Goal: Task Accomplishment & Management: Manage account settings

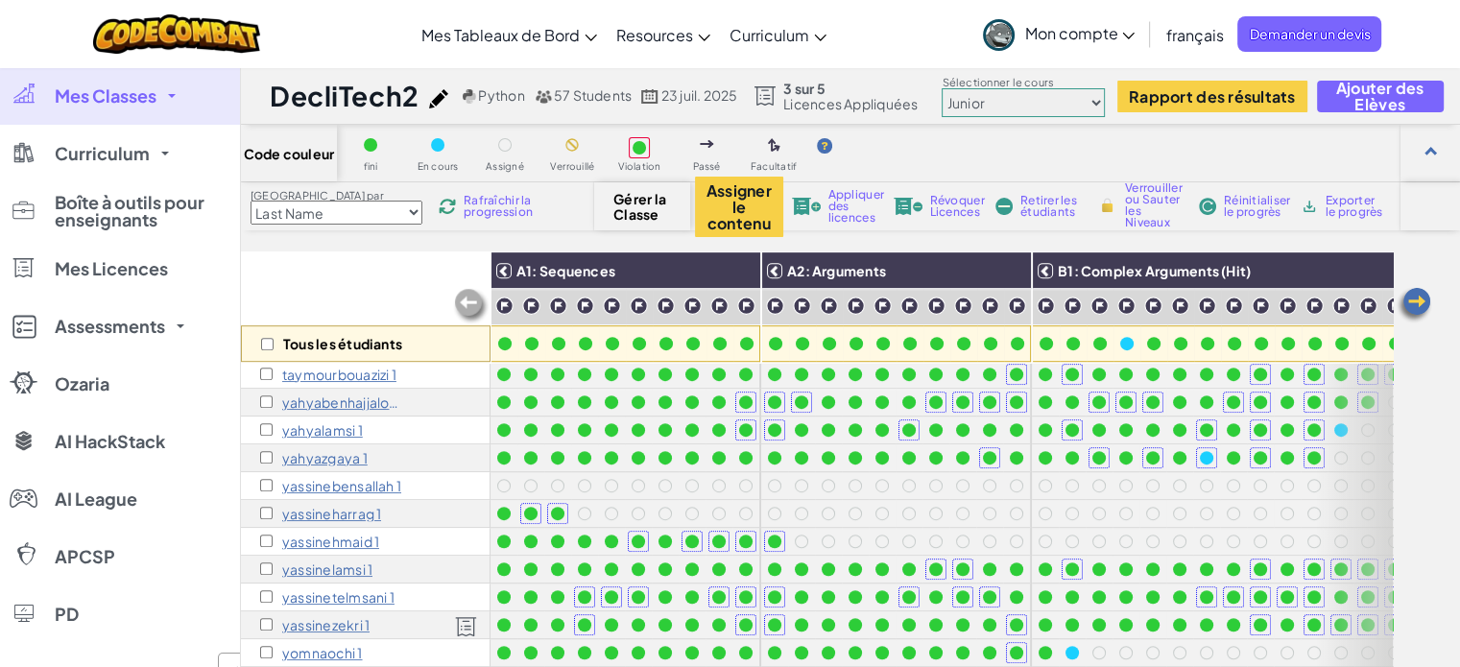
scroll to position [1141, 0]
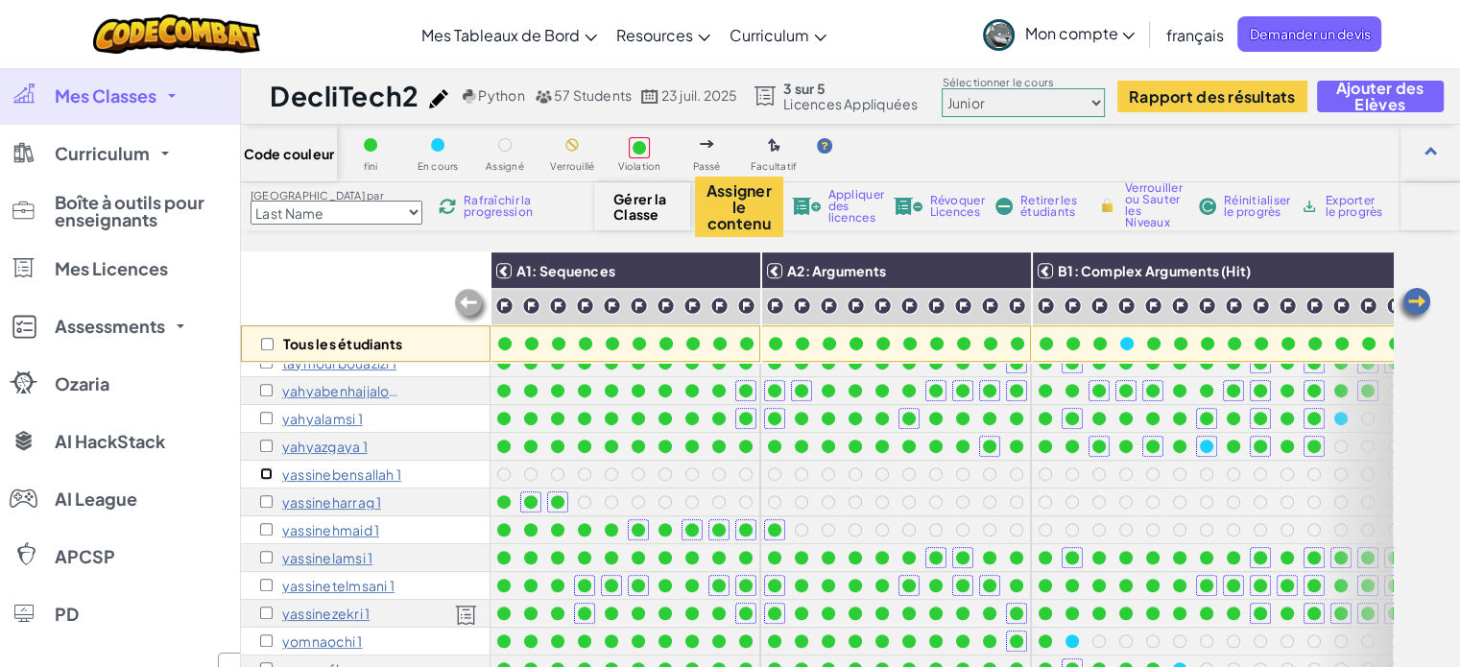
click at [265, 467] on input "checkbox" at bounding box center [266, 473] width 12 height 12
checkbox input "true"
click at [845, 203] on span "Appliquer des licences" at bounding box center [856, 206] width 56 height 35
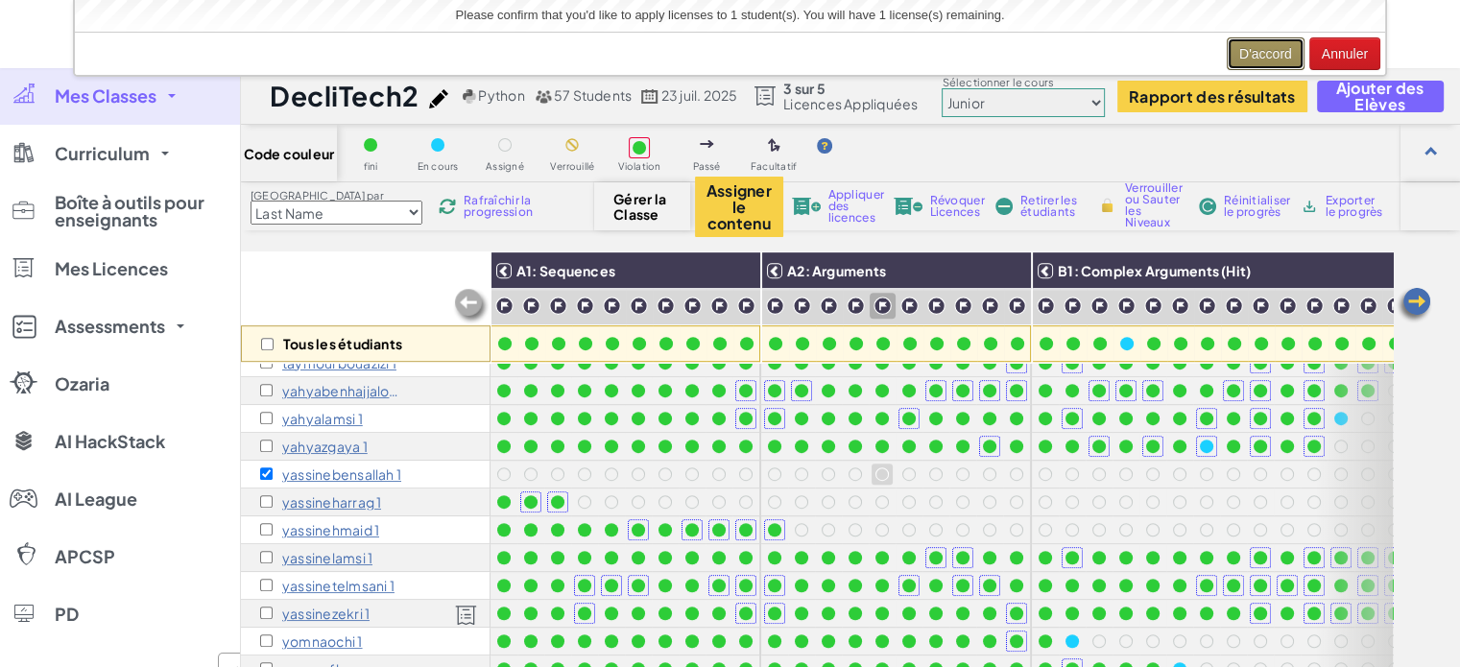
click at [1254, 54] on button "D'accord" at bounding box center [1266, 53] width 78 height 33
